Goal: Information Seeking & Learning: Learn about a topic

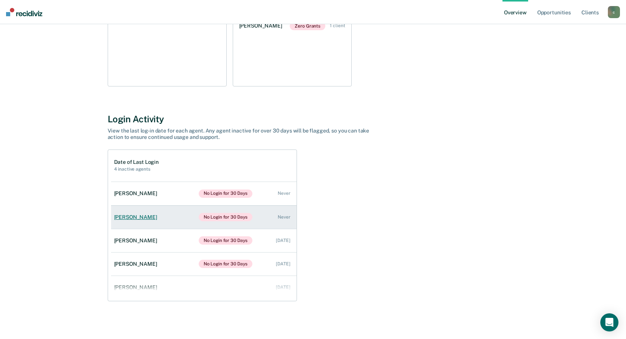
scroll to position [178, 0]
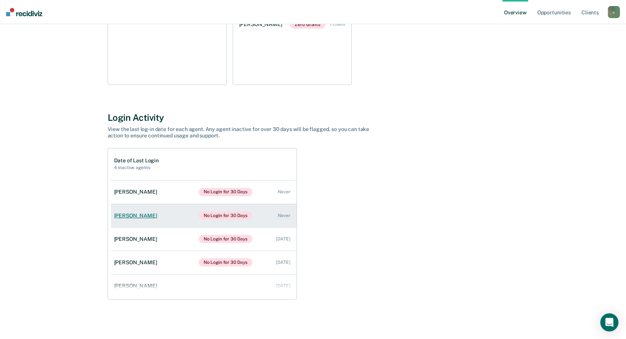
click at [141, 217] on div "[PERSON_NAME]" at bounding box center [137, 216] width 46 height 6
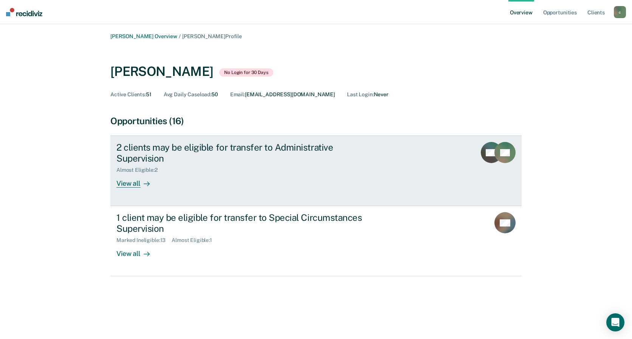
click at [213, 147] on div "2 clients may be eligible for transfer to Administrative Supervision" at bounding box center [248, 153] width 265 height 22
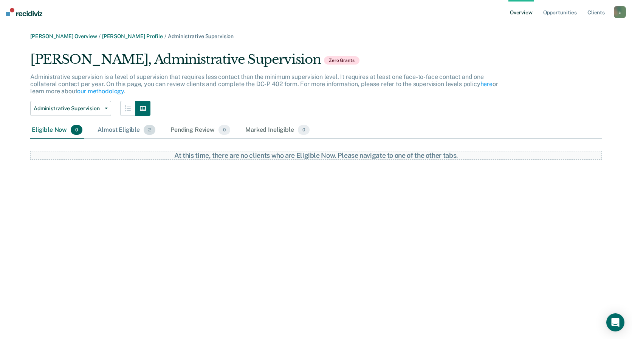
click at [128, 133] on div "Almost Eligible 2" at bounding box center [126, 130] width 61 height 17
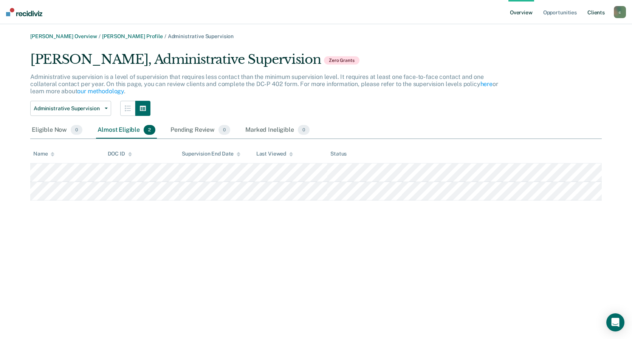
click at [602, 11] on link "Client s" at bounding box center [596, 12] width 20 height 24
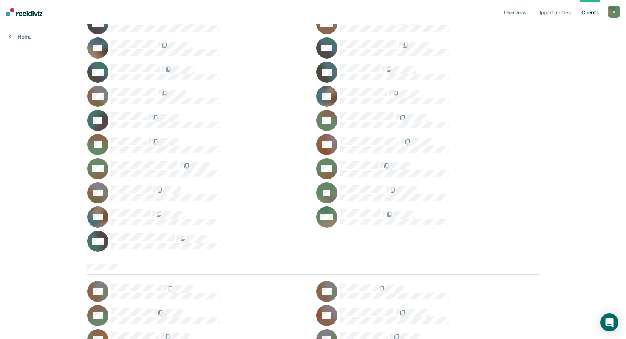
scroll to position [3740, 0]
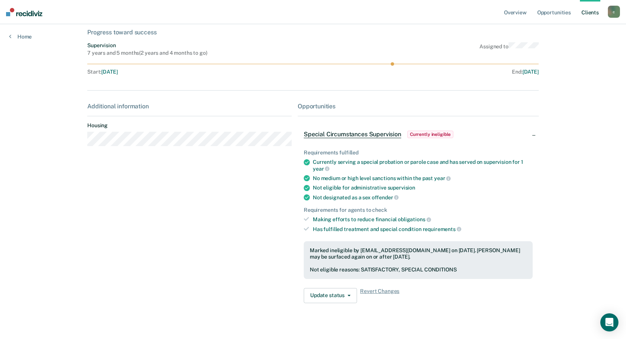
scroll to position [61, 0]
